Goal: Check status: Check status

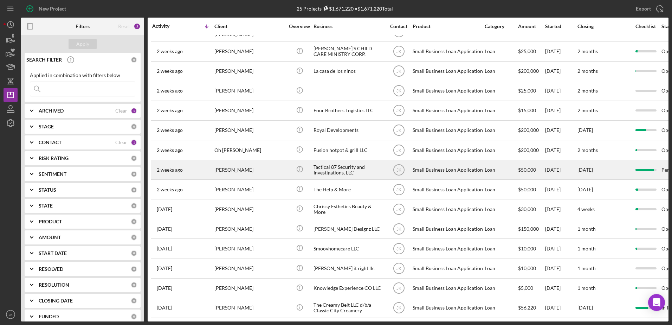
scroll to position [216, 0]
click at [245, 166] on div "[PERSON_NAME]" at bounding box center [249, 169] width 70 height 19
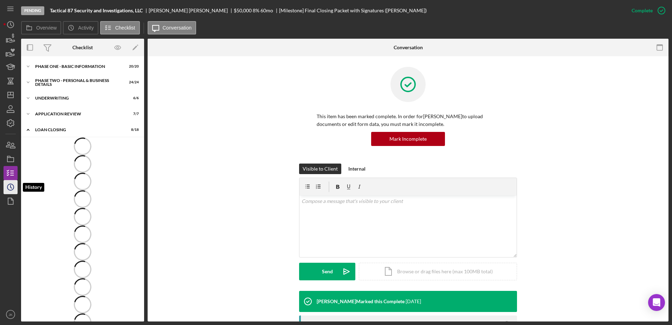
drag, startPoint x: 12, startPoint y: 186, endPoint x: 17, endPoint y: 186, distance: 5.3
click at [12, 186] on icon "Icon/History" at bounding box center [11, 187] width 18 height 18
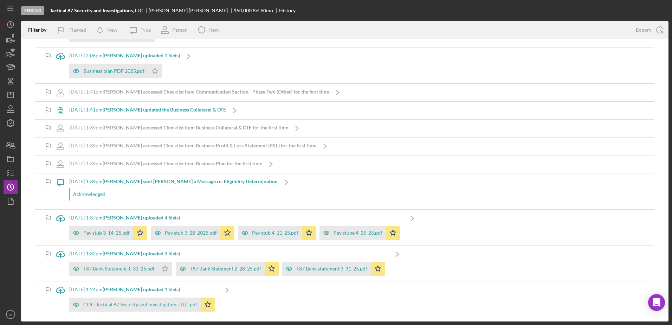
scroll to position [11199, 0]
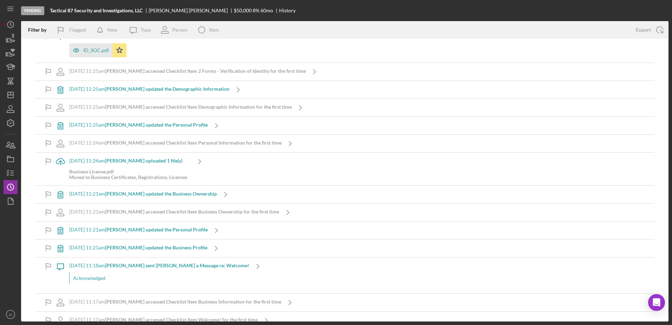
drag, startPoint x: 391, startPoint y: 168, endPoint x: 371, endPoint y: 250, distance: 83.8
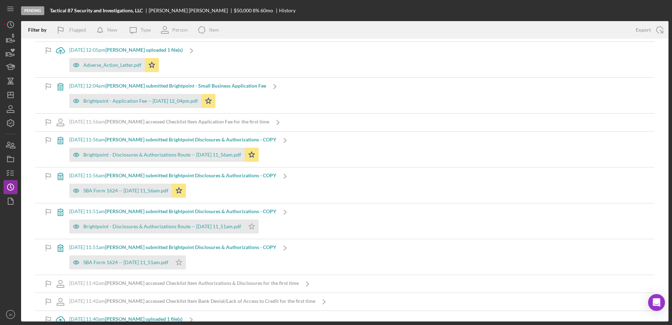
scroll to position [12148, 0]
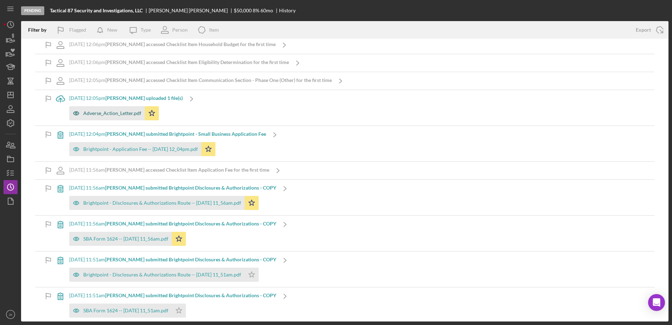
click at [117, 110] on div "Adverse_Action_Letter.pdf" at bounding box center [112, 113] width 58 height 6
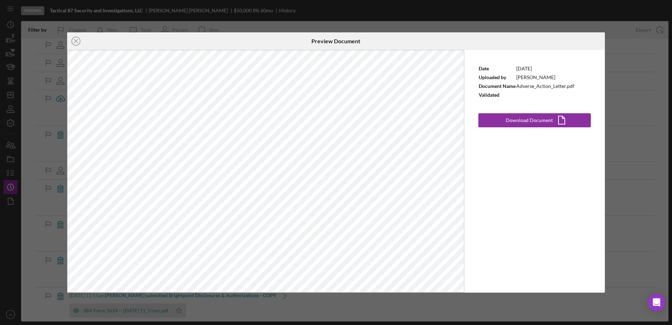
click at [612, 52] on div "Icon/Close Preview Document Date [DATE] Uploaded by [PERSON_NAME] Document Name…" at bounding box center [336, 162] width 672 height 325
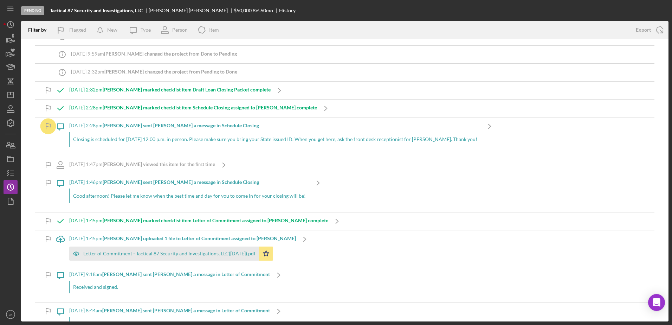
scroll to position [35, 0]
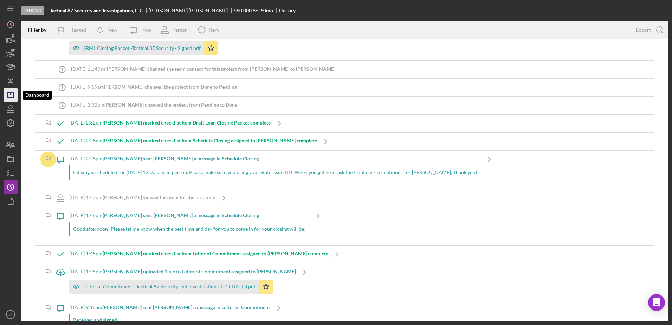
click at [11, 92] on polygon "button" at bounding box center [11, 95] width 6 height 6
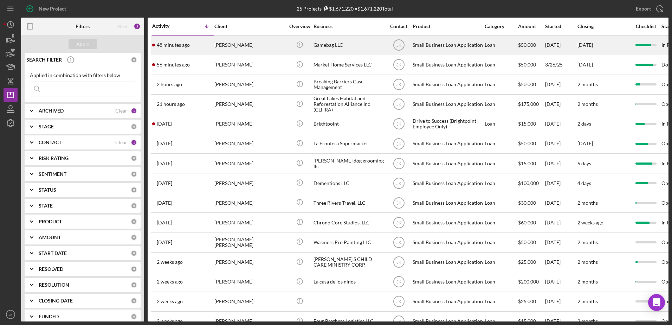
click at [238, 43] on div "[PERSON_NAME]" at bounding box center [249, 45] width 70 height 19
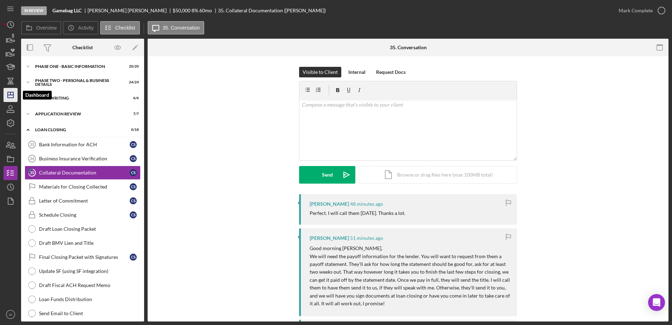
click at [7, 95] on icon "Icon/Dashboard" at bounding box center [11, 95] width 18 height 18
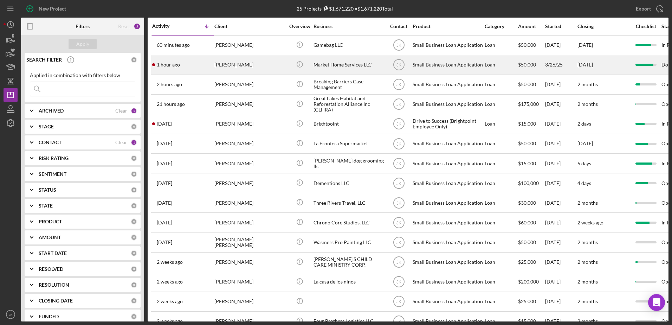
click at [262, 68] on div "[PERSON_NAME]" at bounding box center [249, 65] width 70 height 19
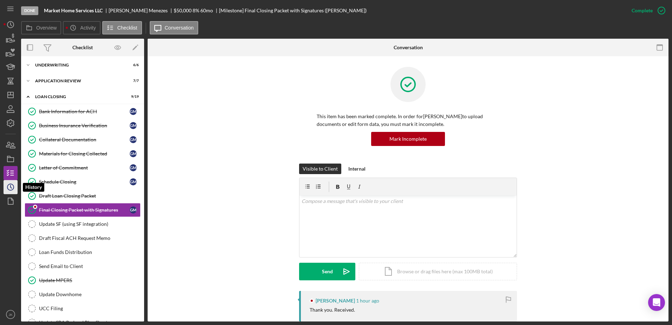
scroll to position [54, 0]
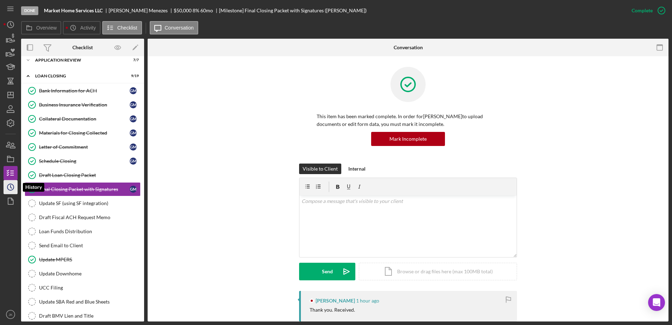
click at [15, 185] on icon "Icon/History" at bounding box center [11, 187] width 18 height 18
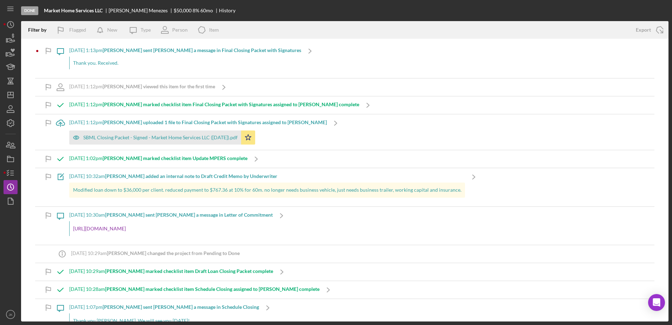
click at [154, 69] on div "Thank you. Received." at bounding box center [185, 63] width 232 height 13
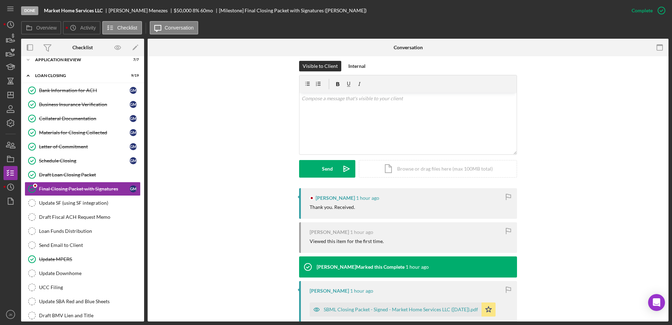
scroll to position [105, 0]
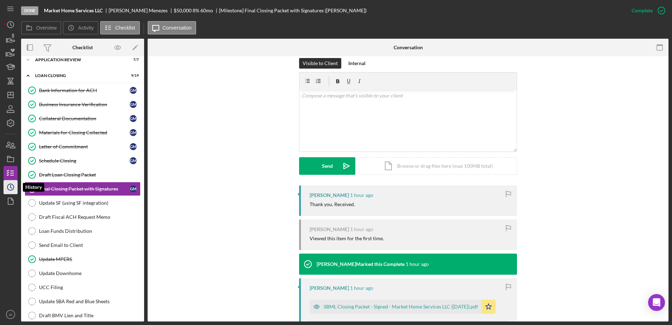
click at [12, 187] on icon "Icon/History" at bounding box center [11, 187] width 18 height 18
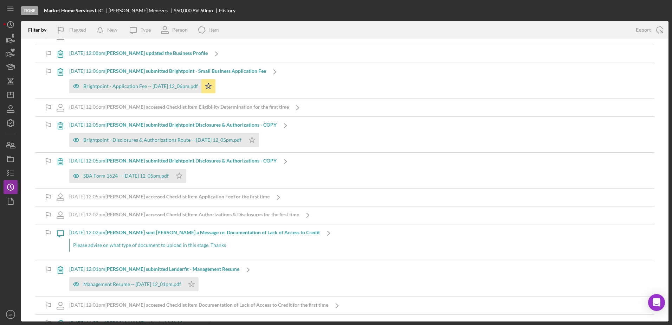
scroll to position [9063, 0]
